Goal: Navigation & Orientation: Find specific page/section

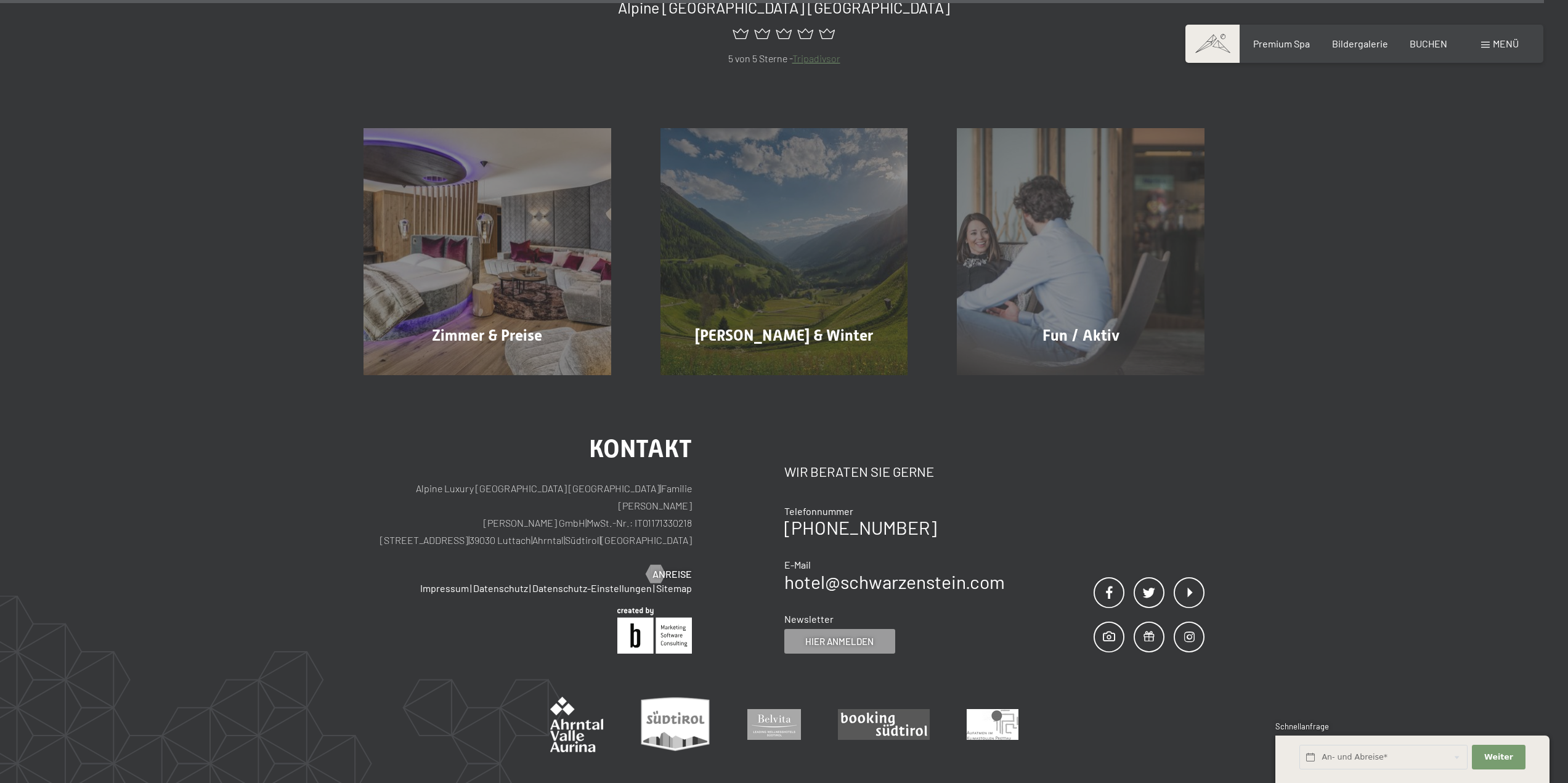
scroll to position [7189, 0]
click at [471, 479] on p "Alpine Luxury SPA Resort SCHWARZENSTEIN | Familie Zimmerhofer Otmar Zimmerhofer…" at bounding box center [528, 513] width 329 height 69
click at [422, 479] on p "Alpine Luxury SPA Resort SCHWARZENSTEIN | Familie Zimmerhofer Otmar Zimmerhofer…" at bounding box center [528, 513] width 329 height 69
drag, startPoint x: 465, startPoint y: 464, endPoint x: 483, endPoint y: 482, distance: 25.5
click at [483, 482] on div "Kontakt Alpine Luxury SPA Resort SCHWARZENSTEIN | Familie Zimmerhofer Otmar Zim…" at bounding box center [528, 507] width 329 height 145
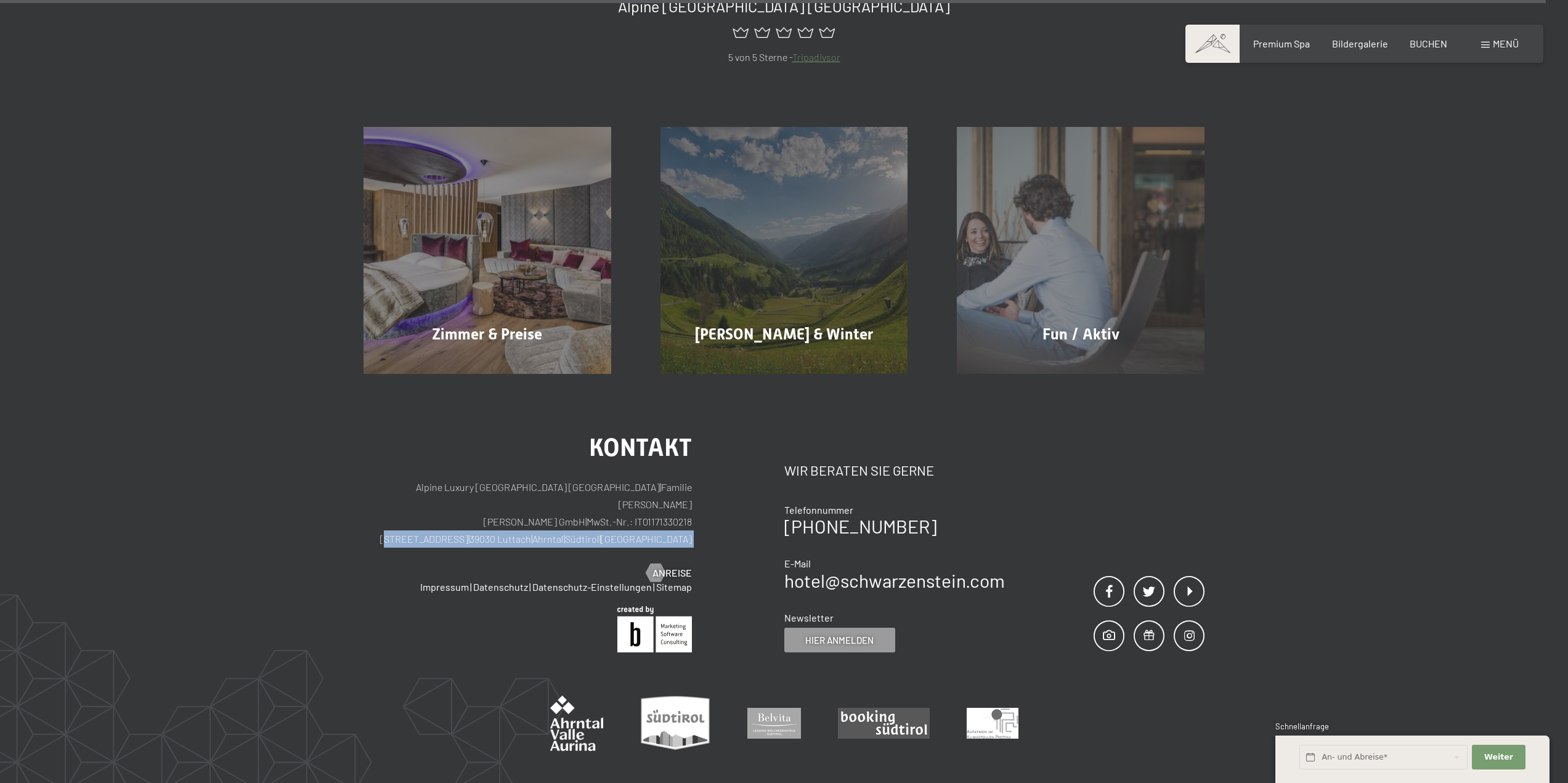
click at [492, 567] on div "Partner Anreise" at bounding box center [528, 573] width 329 height 13
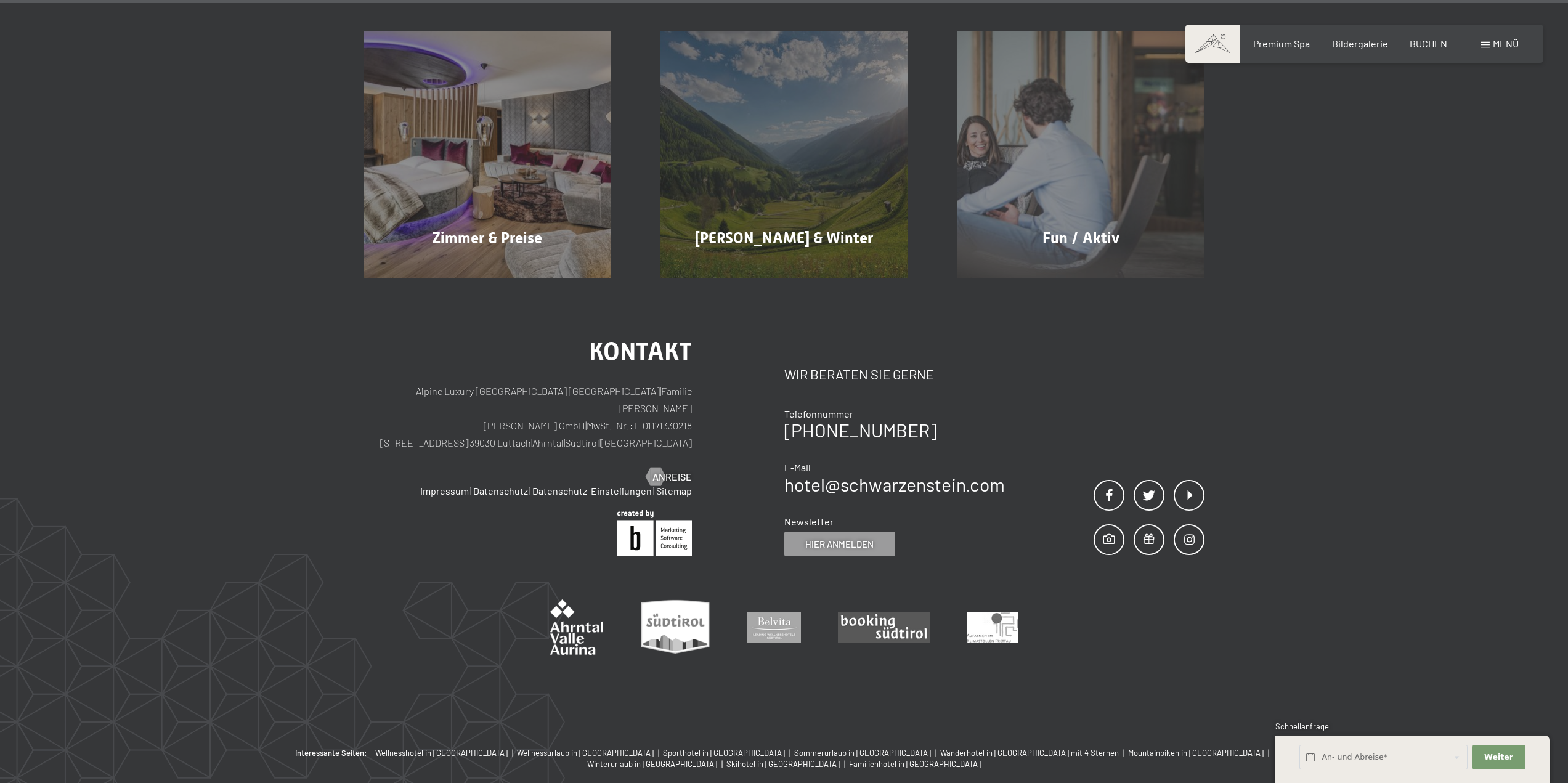
scroll to position [7294, 0]
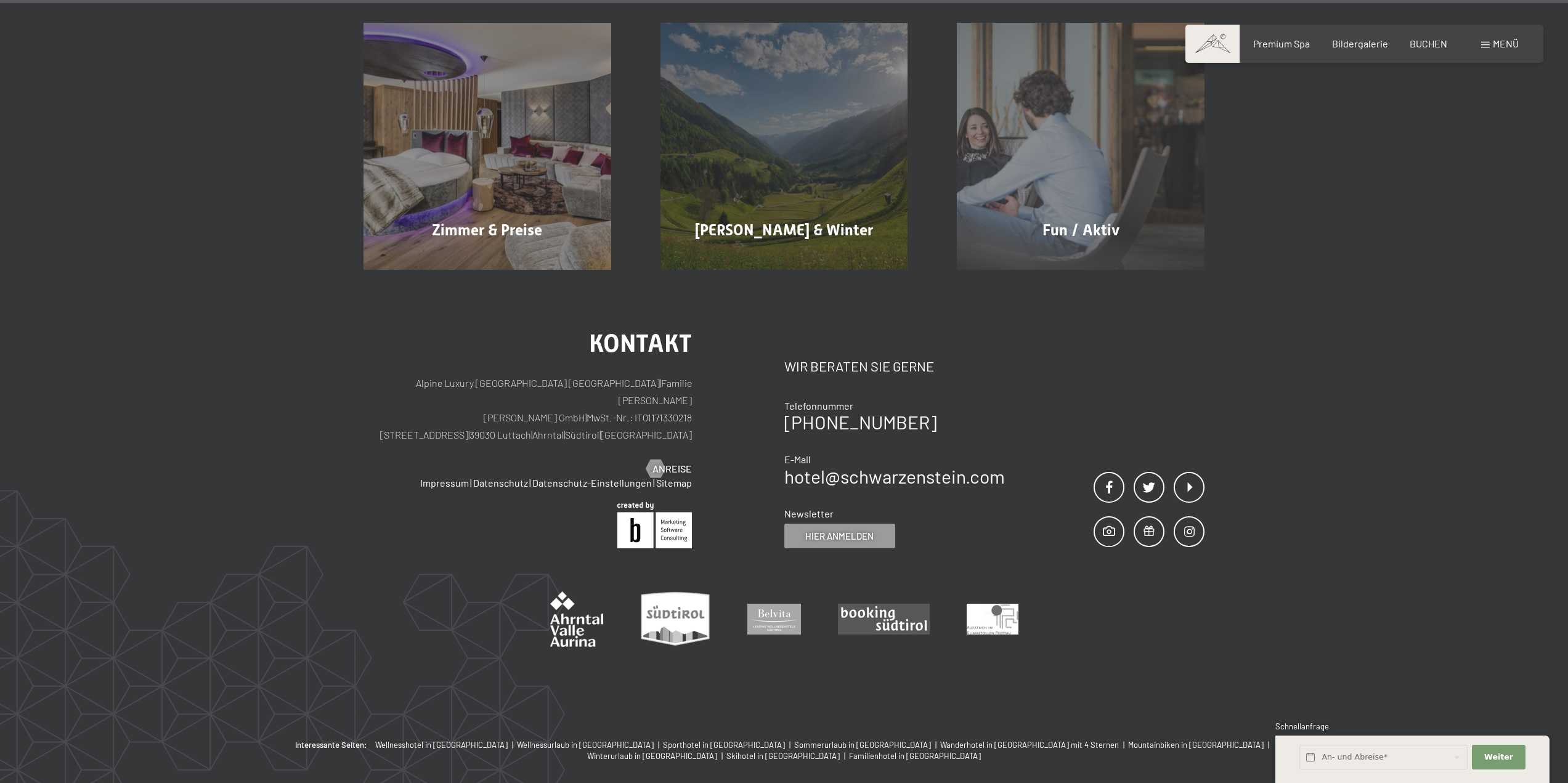
click at [1511, 42] on span "Menü" at bounding box center [1506, 43] width 26 height 11
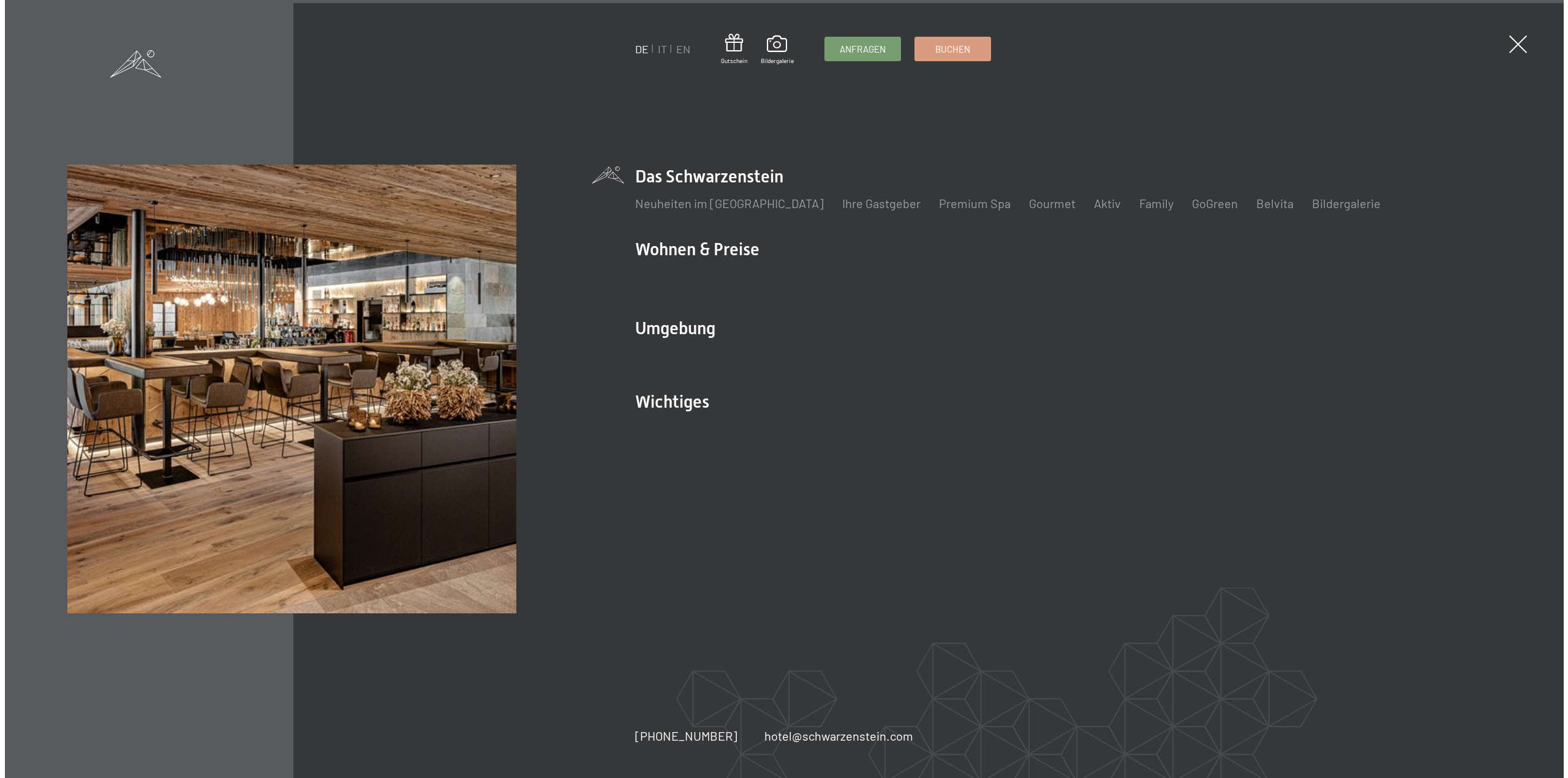
scroll to position [7270, 0]
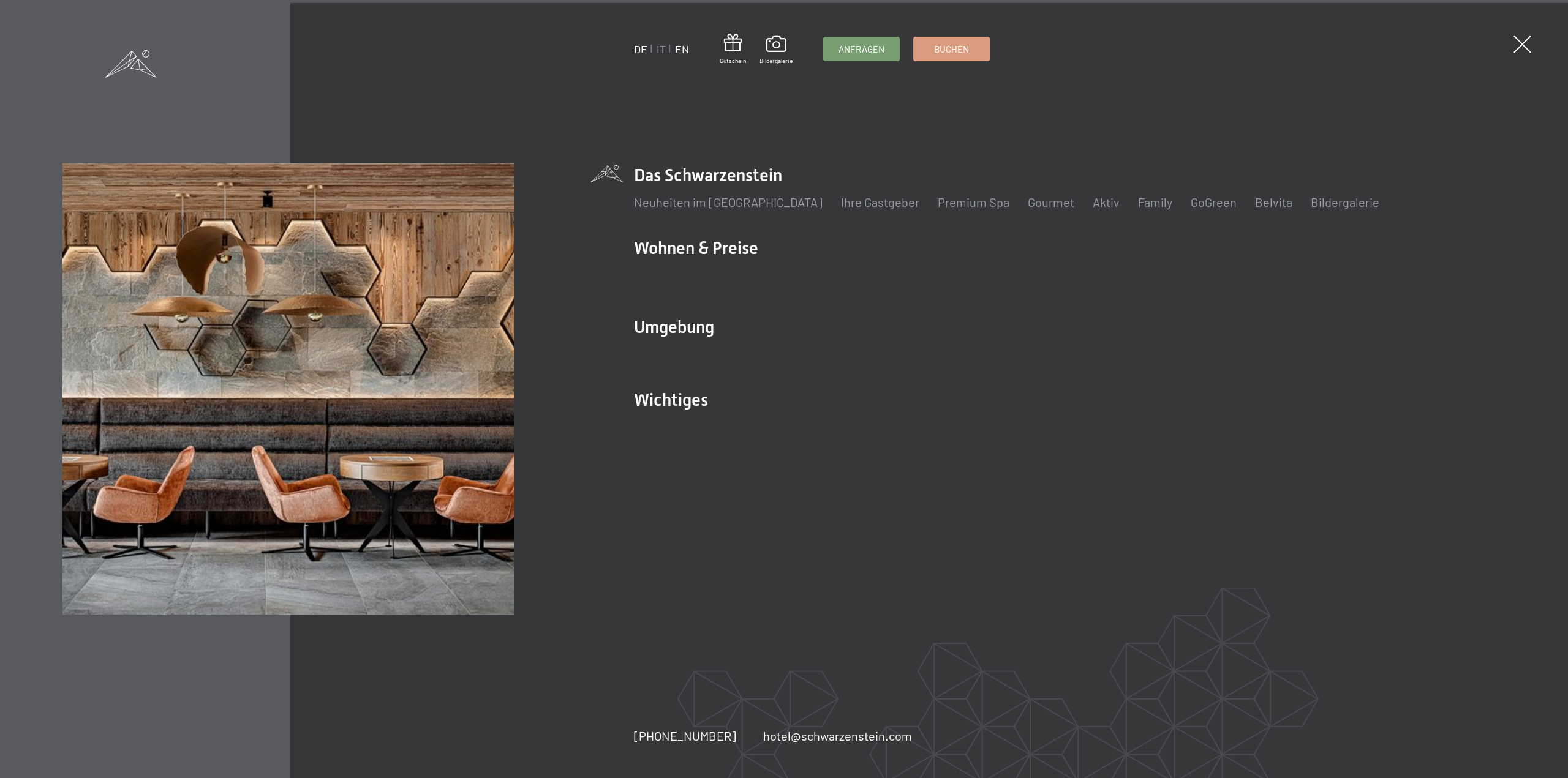
drag, startPoint x: 1161, startPoint y: 490, endPoint x: 680, endPoint y: 51, distance: 651.2
click at [680, 51] on link "EN" at bounding box center [681, 49] width 14 height 13
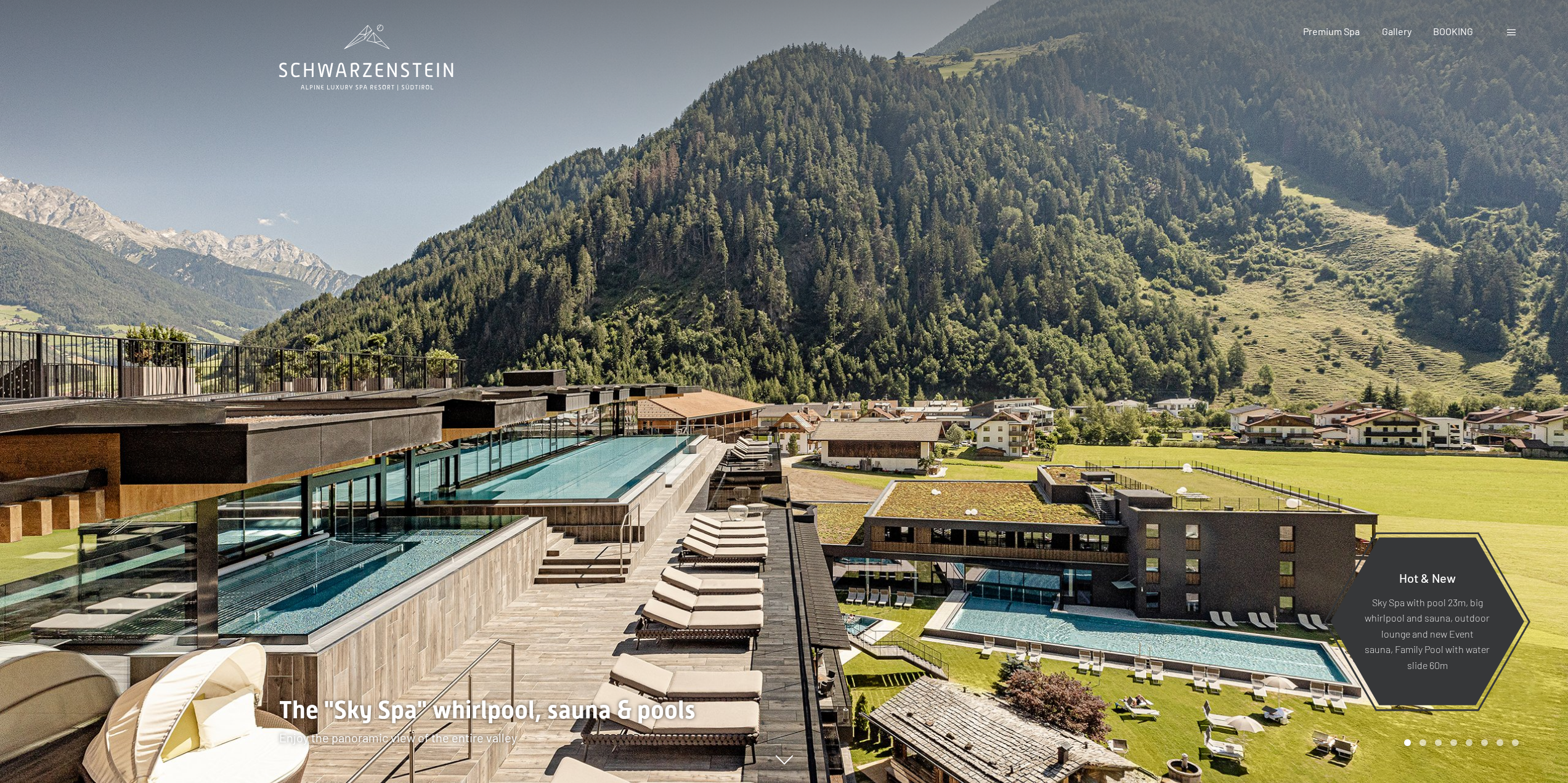
click at [1508, 29] on div at bounding box center [1513, 32] width 11 height 13
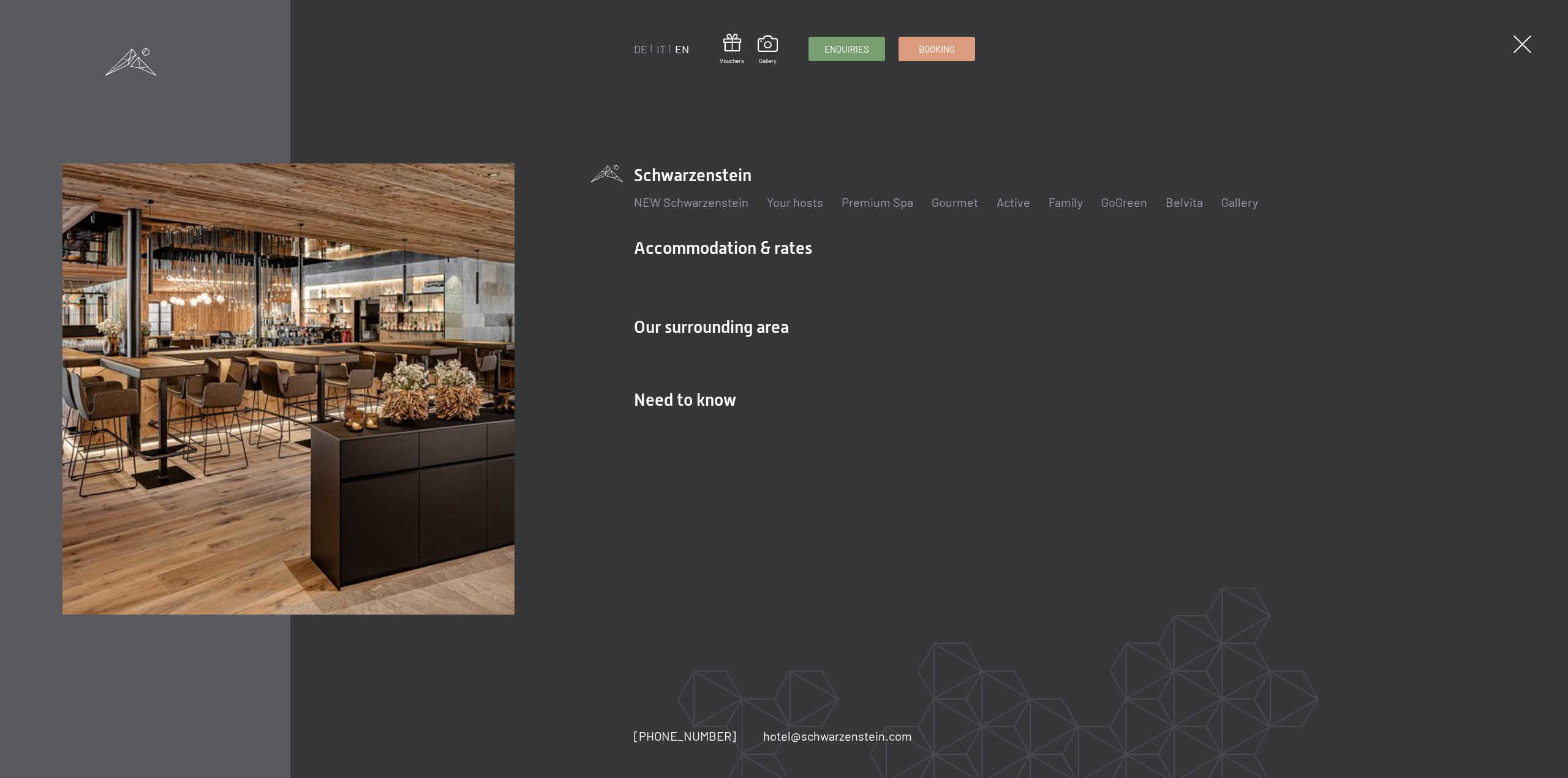
click at [128, 63] on span at bounding box center [131, 61] width 51 height 27
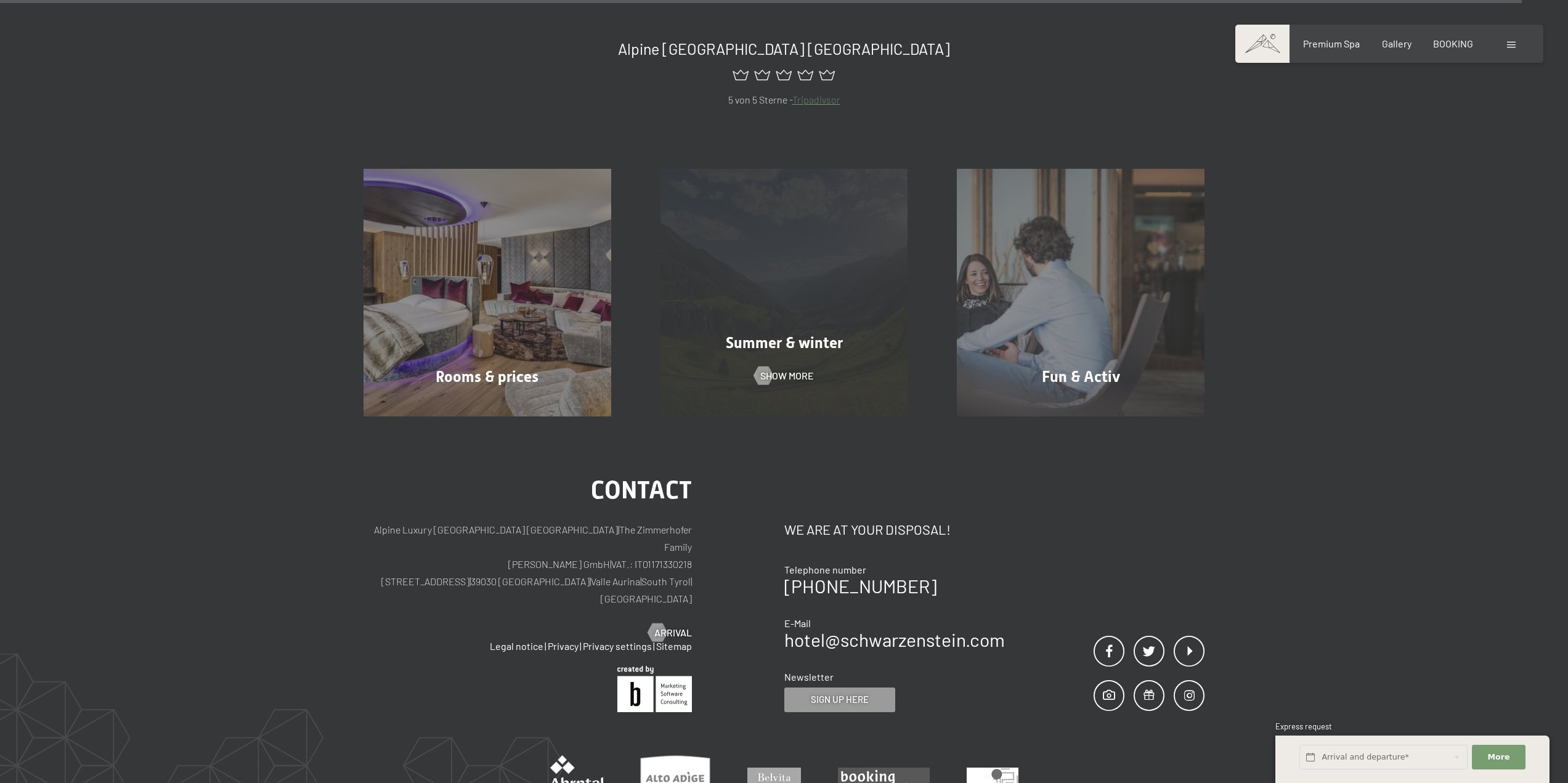
scroll to position [7292, 0]
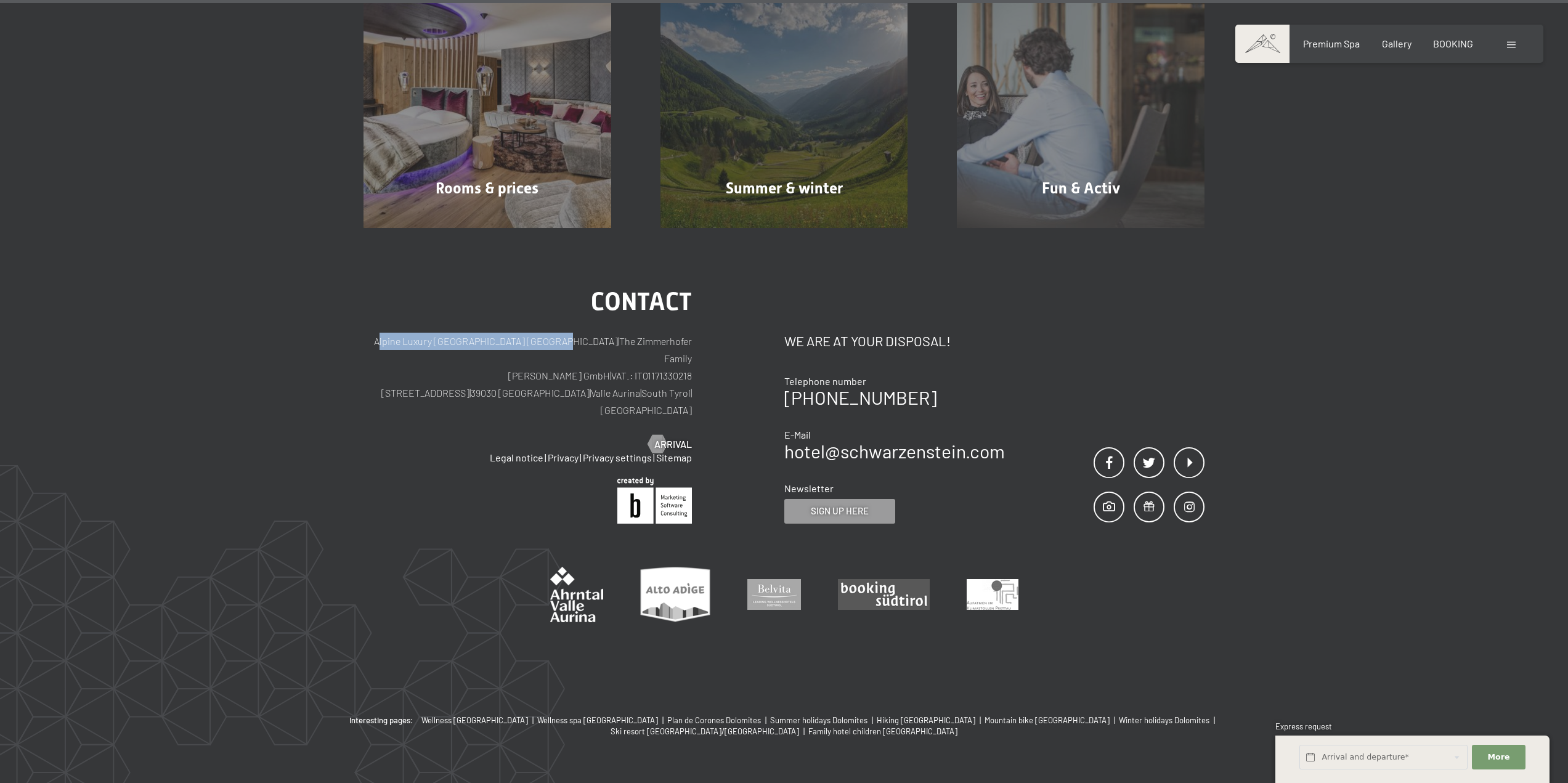
drag, startPoint x: 394, startPoint y: 326, endPoint x: 585, endPoint y: 328, distance: 191.0
click at [585, 333] on p "Alpine [GEOGRAPHIC_DATA] | The Zimmerhofer Family [PERSON_NAME] GmbH | VAT.: IT…" at bounding box center [528, 376] width 329 height 86
copy p "Alpine Luxury [GEOGRAPHIC_DATA] [GEOGRAPHIC_DATA]"
